Goal: Information Seeking & Learning: Learn about a topic

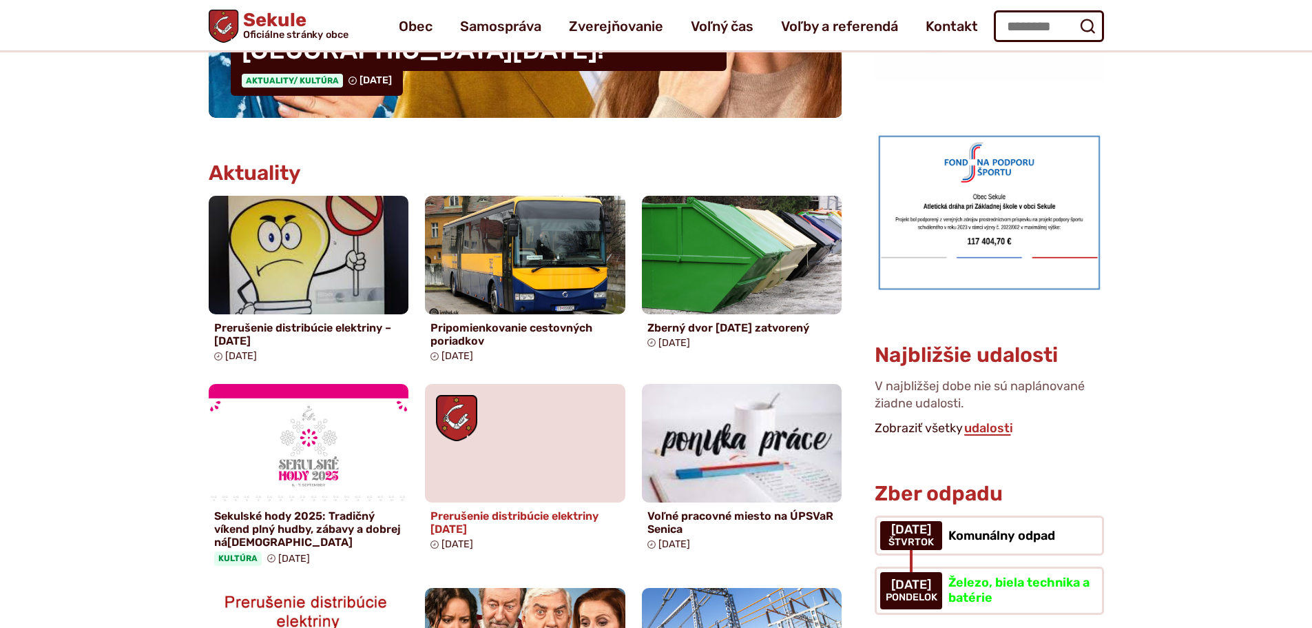
scroll to position [482, 0]
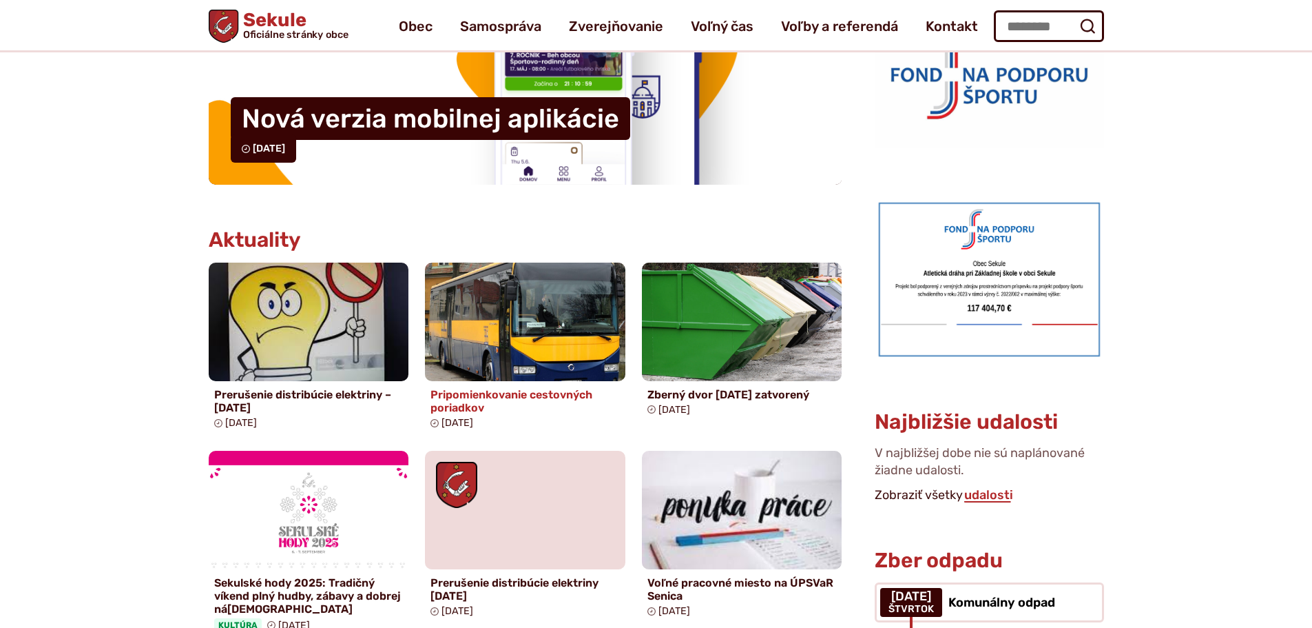
click at [479, 395] on h4 "Pripomienkovanie cestovných poriadkov" at bounding box center [525, 401] width 189 height 26
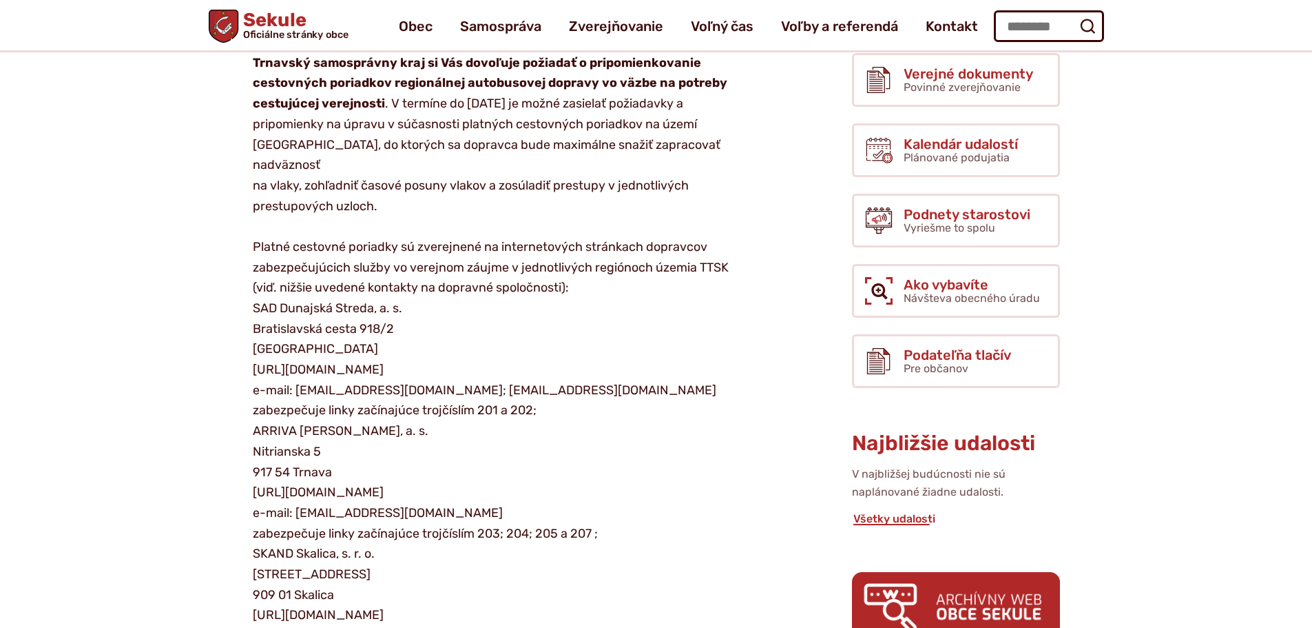
scroll to position [276, 0]
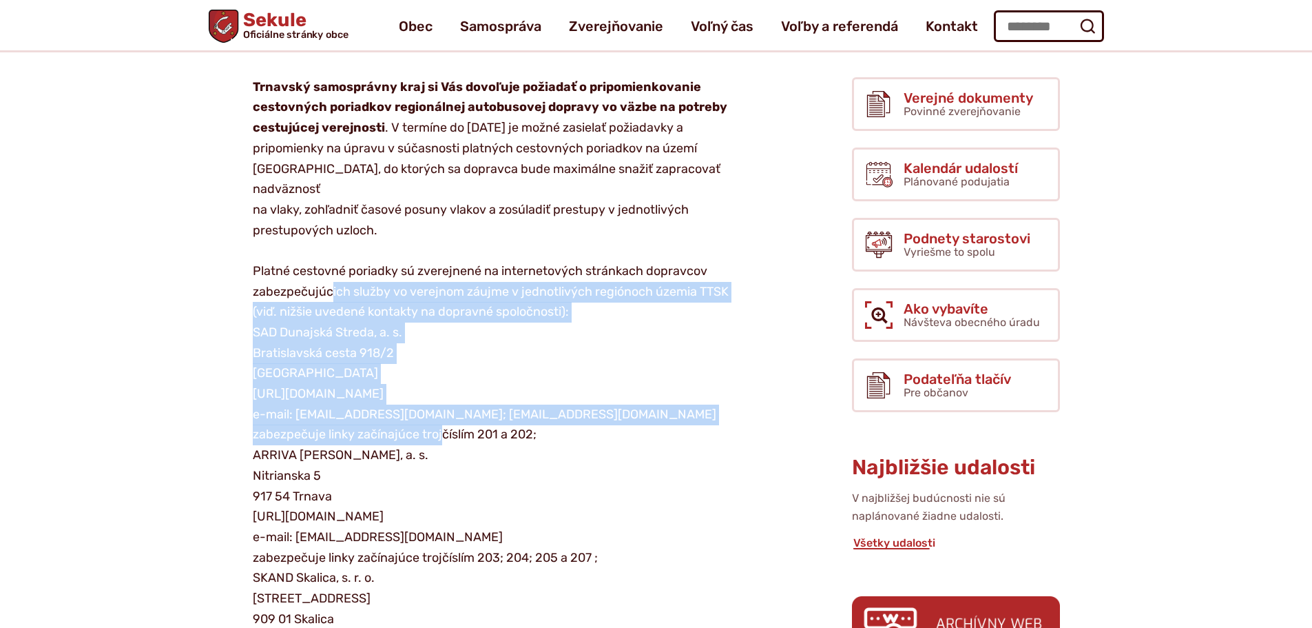
drag, startPoint x: 331, startPoint y: 266, endPoint x: 468, endPoint y: 400, distance: 191.4
click at [459, 405] on p "Trnavský samosprávny kraj si Vás dovoľuje požiadať o pripomienkovanie cestovnýc…" at bounding box center [497, 384] width 489 height 614
click at [508, 369] on p "Trnavský samosprávny kraj si Vás dovoľuje požiadať o pripomienkovanie cestovnýc…" at bounding box center [497, 384] width 489 height 614
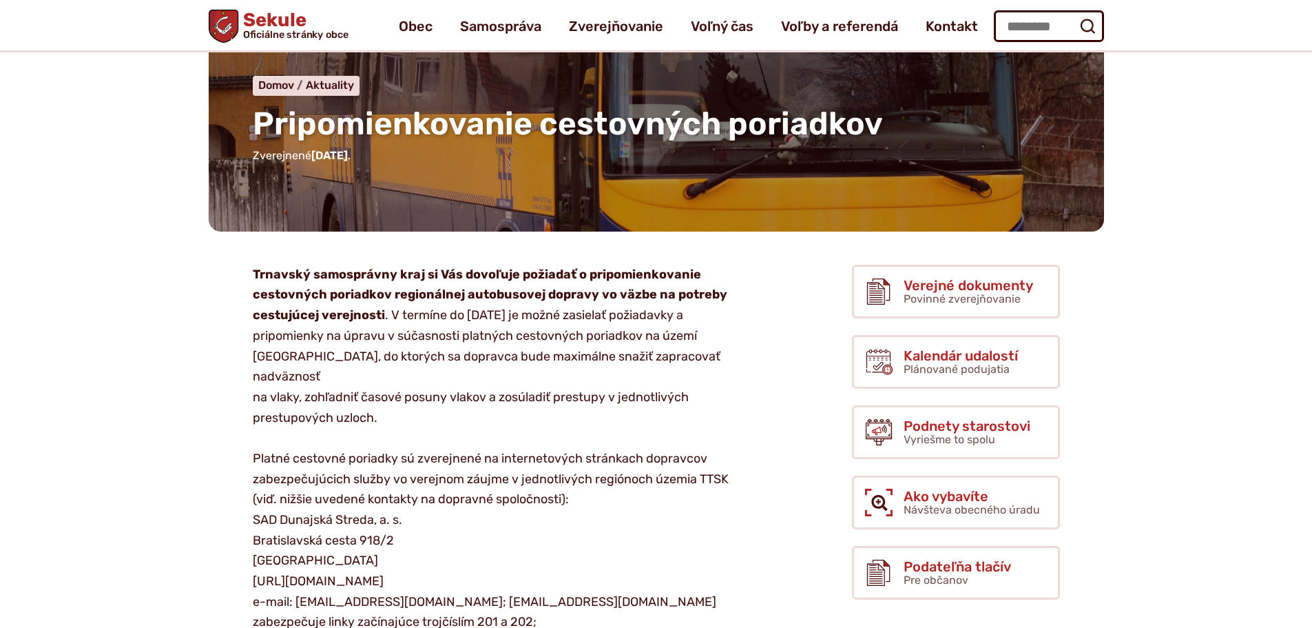
scroll to position [69, 0]
